Goal: Information Seeking & Learning: Understand process/instructions

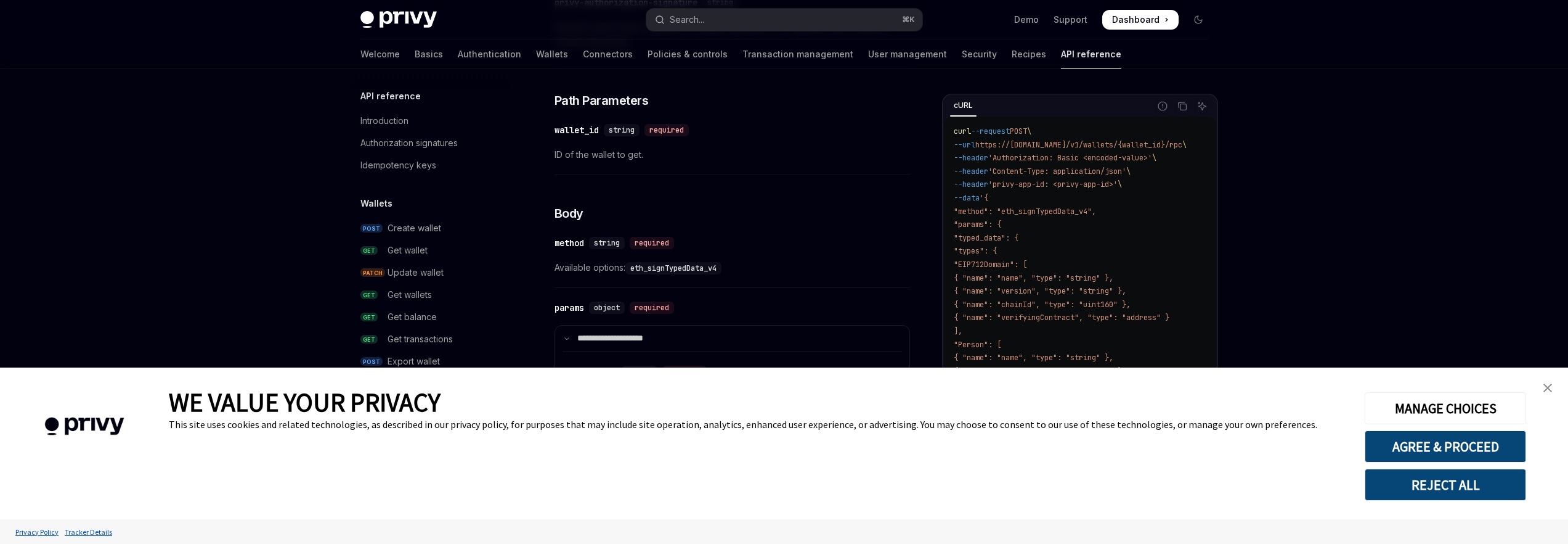
click at [1544, 391] on img "close banner" at bounding box center [1547, 388] width 9 height 9
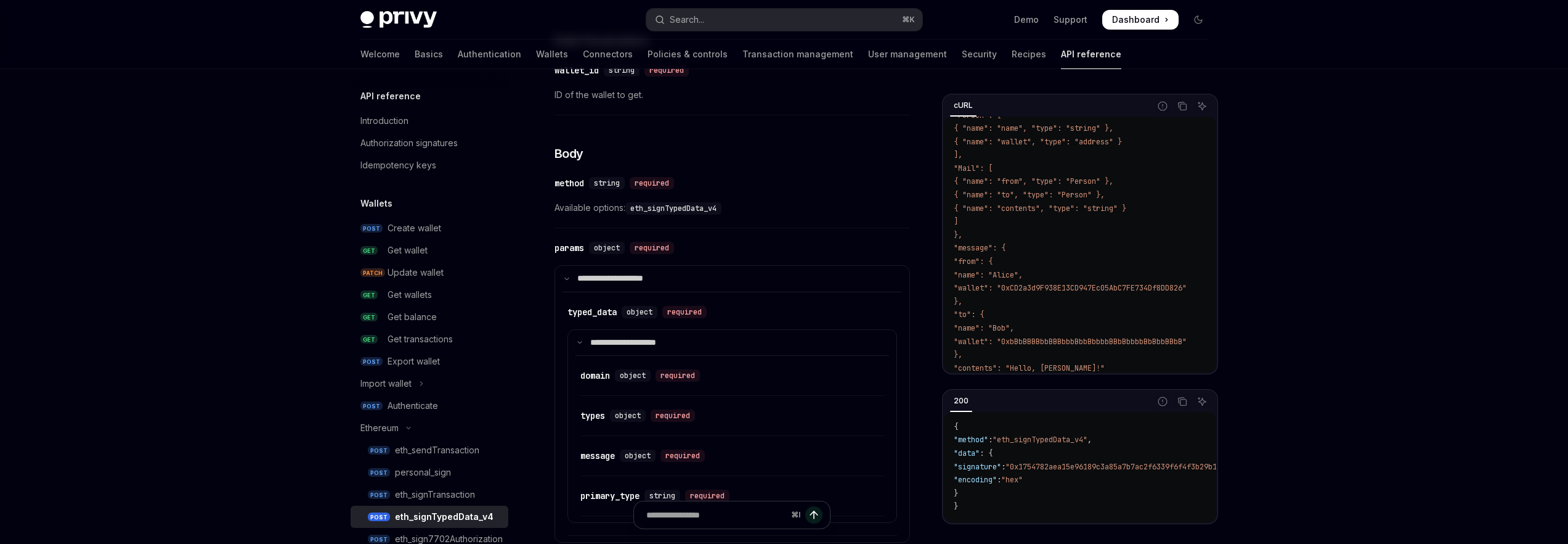
scroll to position [444, 0]
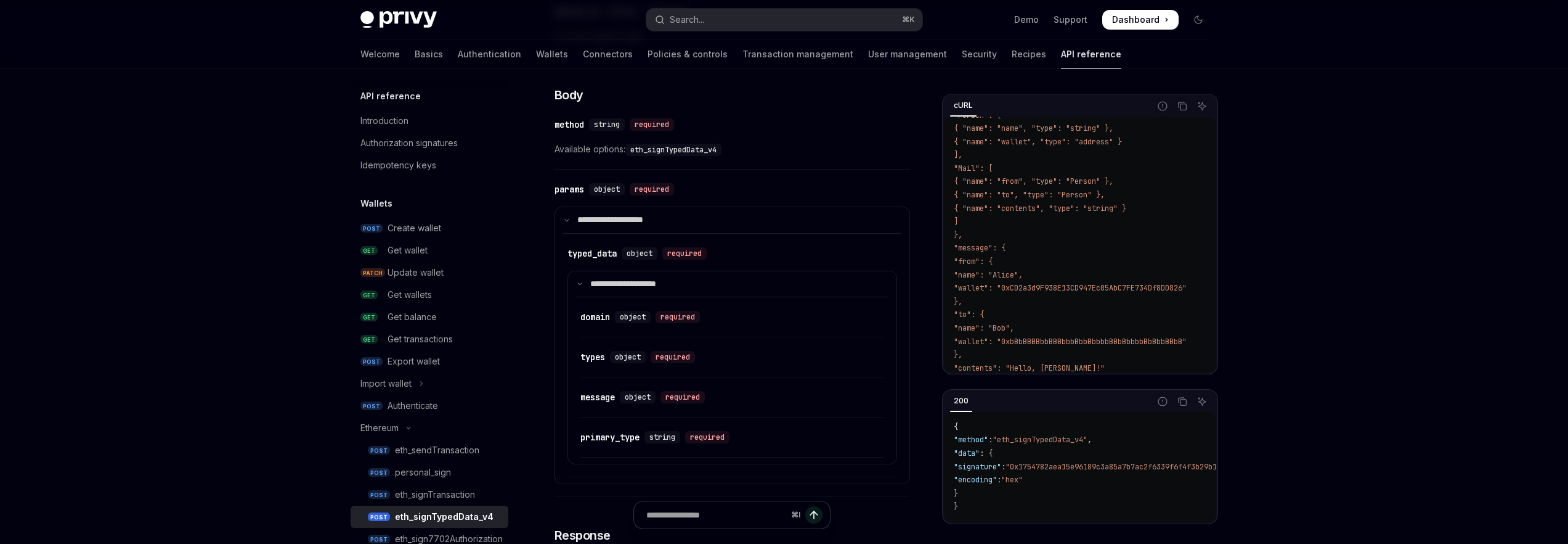
drag, startPoint x: 1016, startPoint y: 464, endPoint x: 1160, endPoint y: 486, distance: 145.7
click at [1159, 486] on code "{ "method" : "eth_signTypedData_v4" , "data" : { "signature" : "0x1754782aea15e…" at bounding box center [1286, 466] width 664 height 93
click at [1161, 486] on code "{ "method" : "eth_signTypedData_v4" , "data" : { "signature" : "0x1754782aea15e…" at bounding box center [1286, 466] width 664 height 93
click at [981, 455] on code "{ "method" : "eth_signTypedData_v4" , "data" : { "signature" : "0x1754782aea15e…" at bounding box center [1286, 466] width 664 height 93
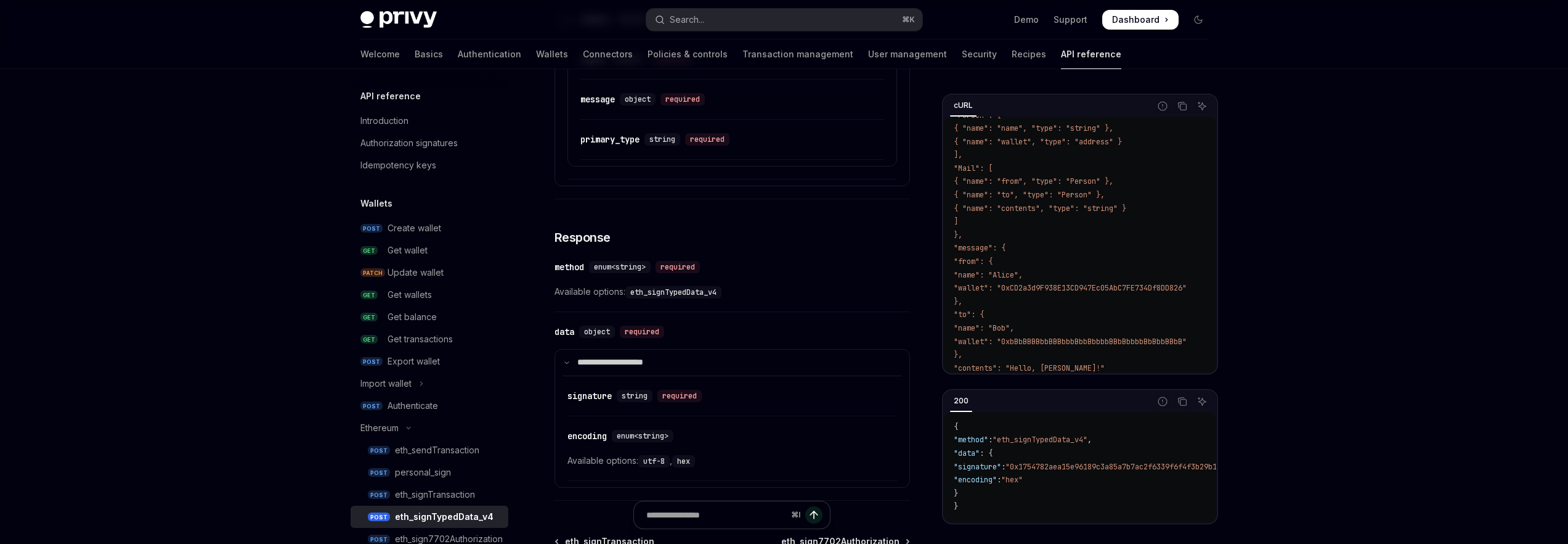
scroll to position [804, 0]
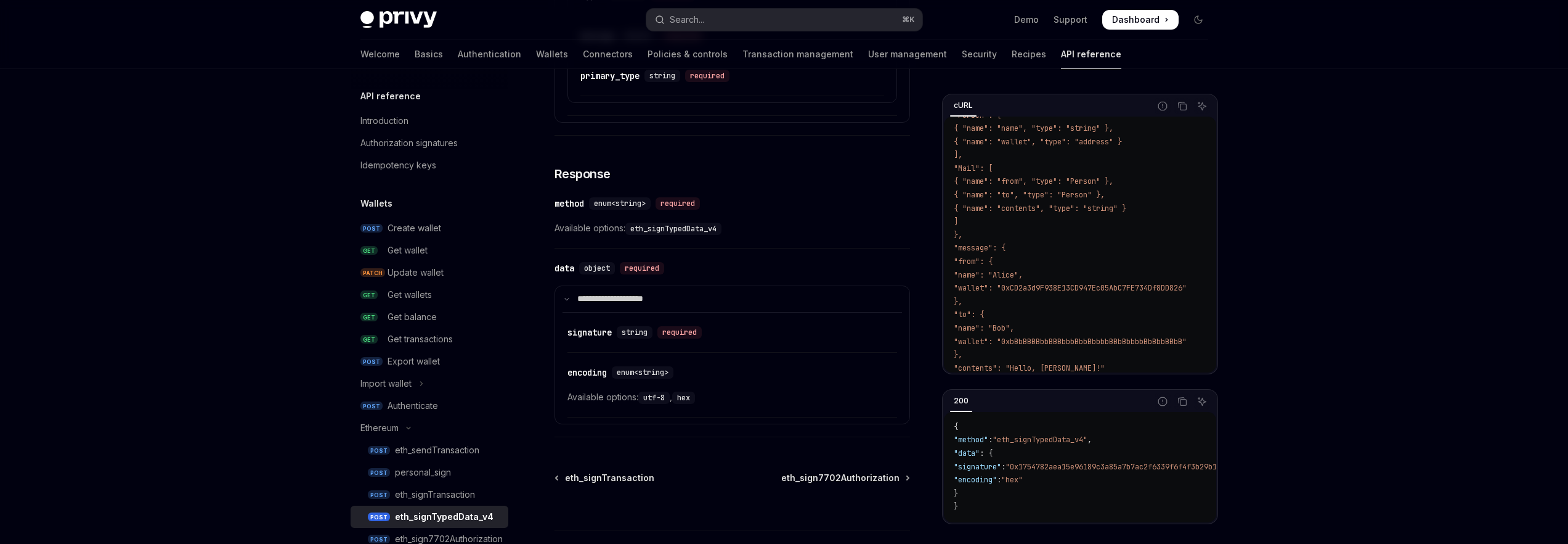
click at [817, 217] on div "​ method enum<string> required Available options: eth_signTypedData_v4" at bounding box center [732, 219] width 355 height 59
type textarea "*"
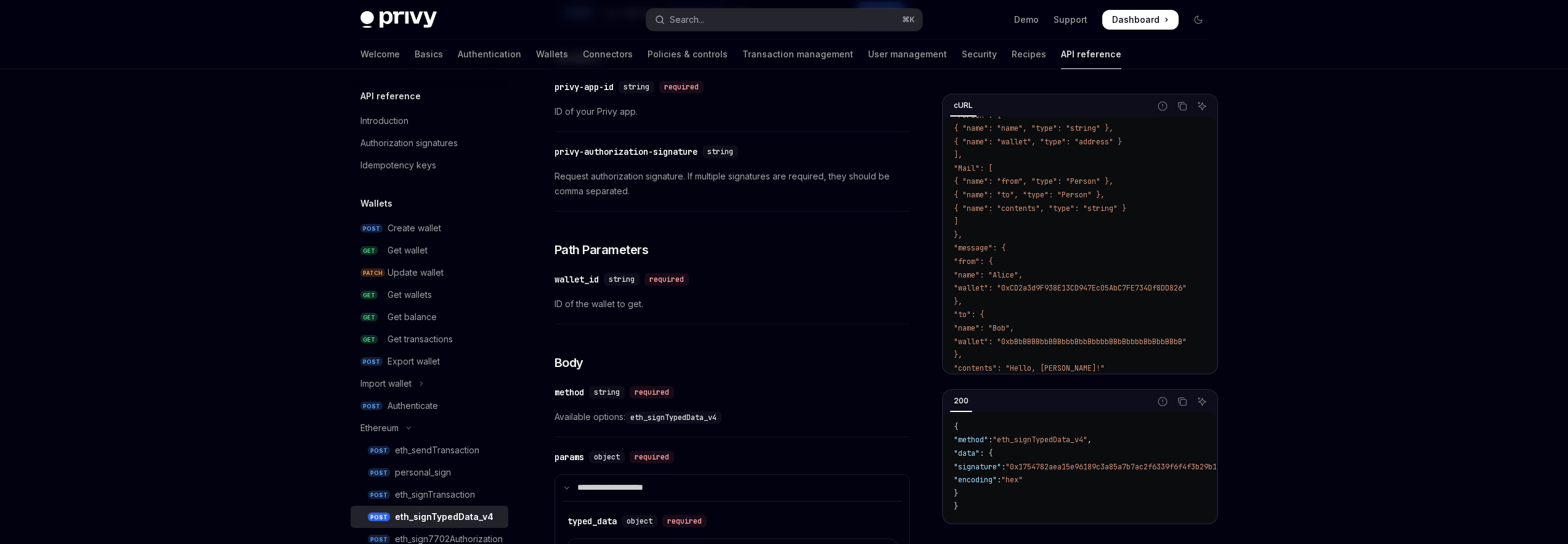
scroll to position [0, 0]
